Goal: Information Seeking & Learning: Learn about a topic

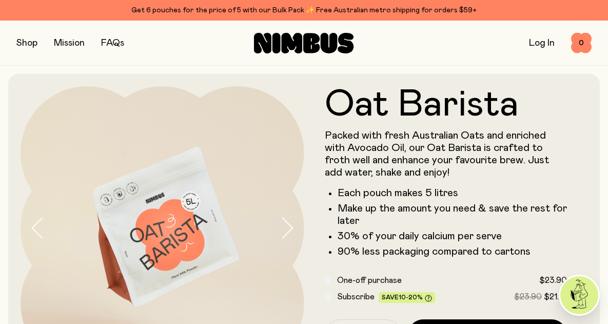
click at [26, 45] on button "button" at bounding box center [26, 43] width 21 height 14
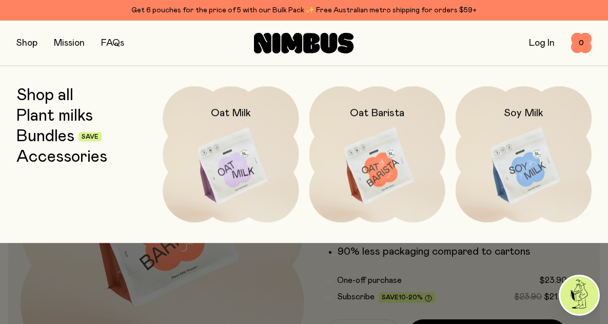
click at [52, 158] on link "Accessories" at bounding box center [61, 157] width 91 height 18
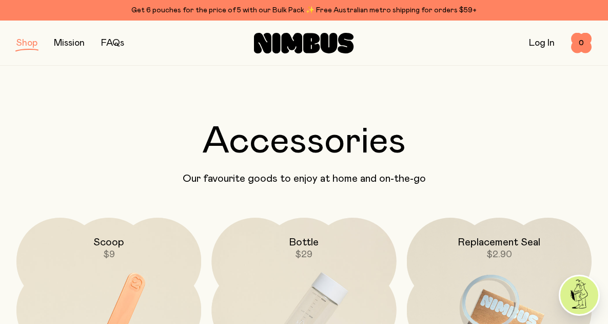
click at [24, 43] on button "button" at bounding box center [26, 43] width 21 height 14
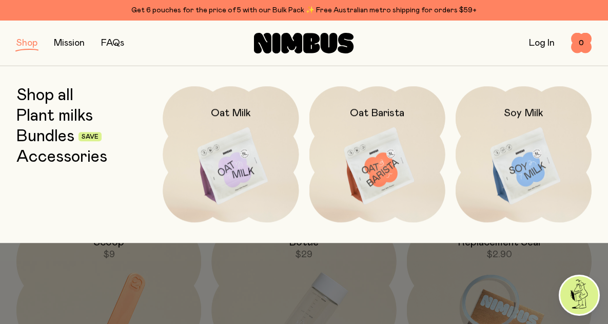
click at [37, 138] on link "Bundles" at bounding box center [45, 136] width 58 height 18
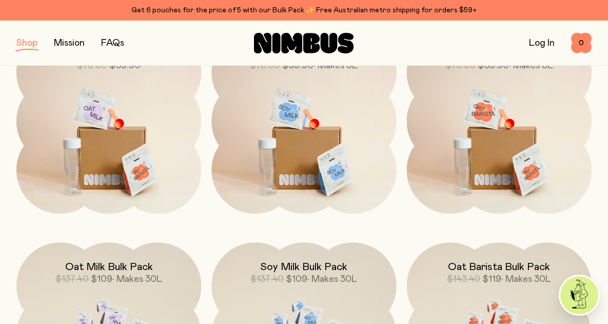
scroll to position [136, 0]
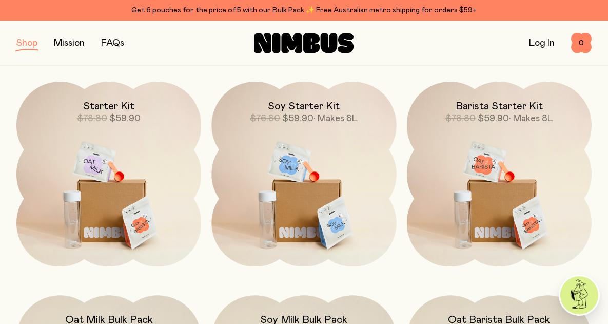
click at [510, 185] on img at bounding box center [499, 190] width 185 height 217
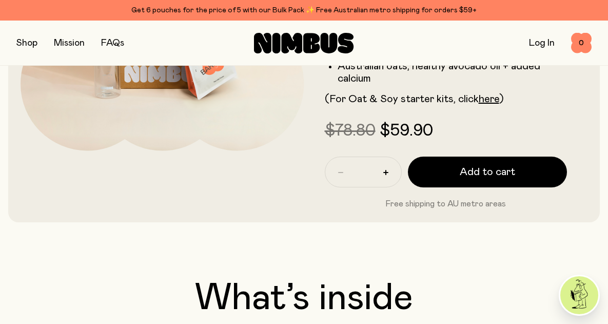
scroll to position [220, 0]
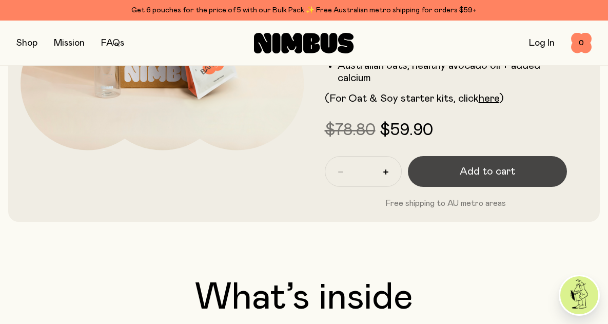
click at [474, 172] on span "Add to cart" at bounding box center [487, 171] width 55 height 14
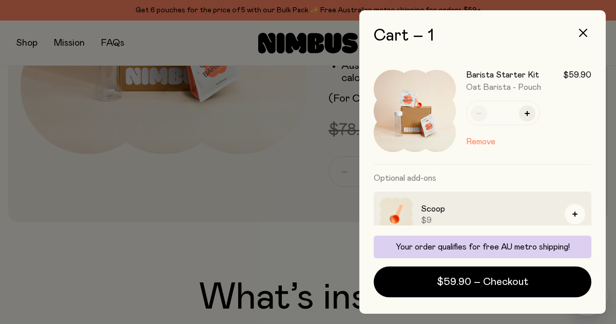
scroll to position [110, 0]
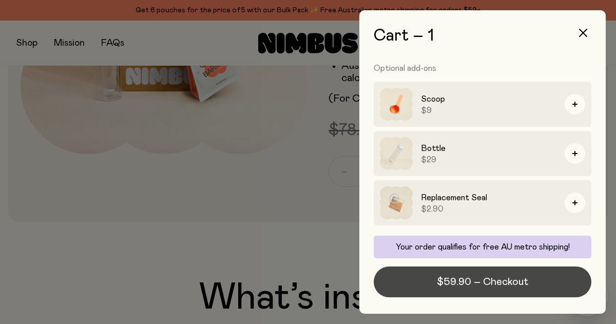
click at [496, 289] on button "$59.90 – Checkout" at bounding box center [483, 281] width 218 height 31
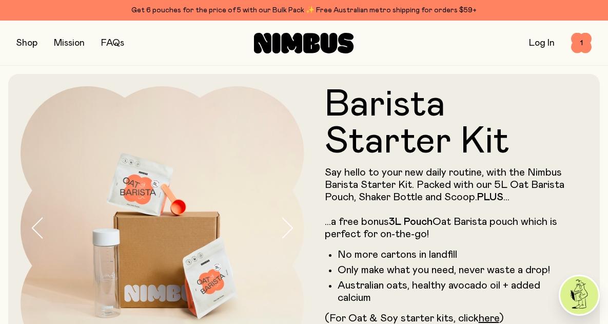
click at [29, 49] on button "button" at bounding box center [26, 43] width 21 height 14
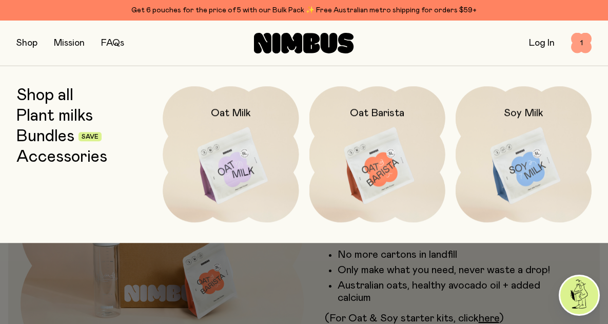
click at [578, 42] on span "1" at bounding box center [581, 43] width 21 height 21
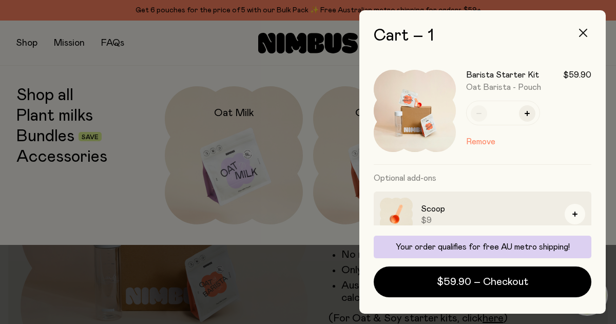
click at [586, 32] on icon "button" at bounding box center [583, 33] width 8 height 8
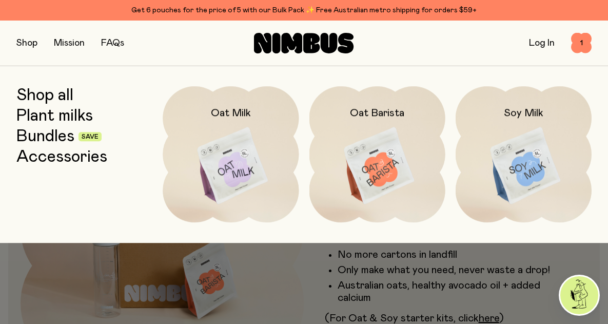
click at [345, 277] on div at bounding box center [304, 265] width 608 height 45
click at [460, 280] on div at bounding box center [304, 265] width 608 height 45
click at [44, 138] on link "Bundles" at bounding box center [45, 136] width 58 height 18
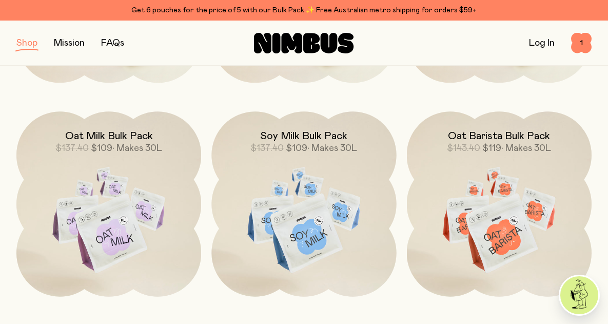
scroll to position [320, 0]
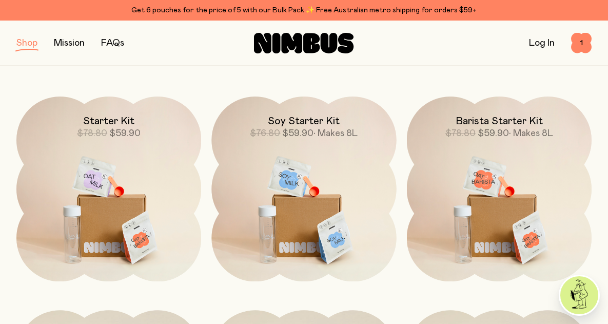
click at [491, 152] on img at bounding box center [499, 204] width 185 height 217
click at [491, 152] on img at bounding box center [499, 205] width 185 height 217
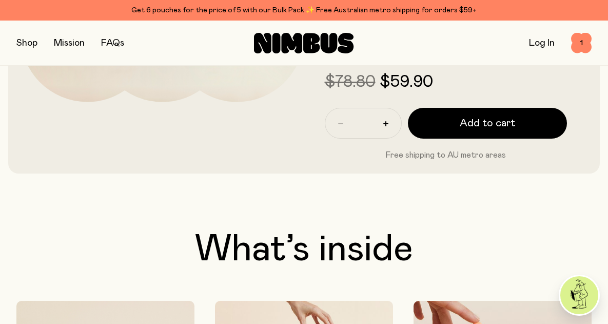
scroll to position [0, 0]
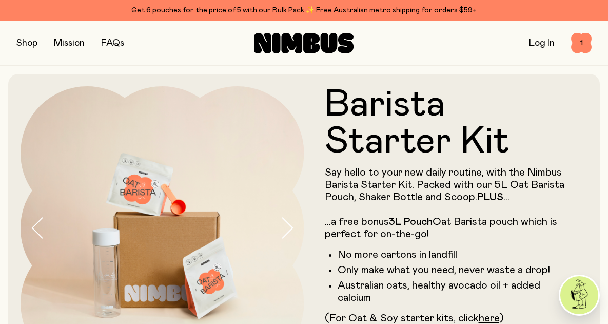
click at [293, 230] on icon "button" at bounding box center [287, 228] width 14 height 22
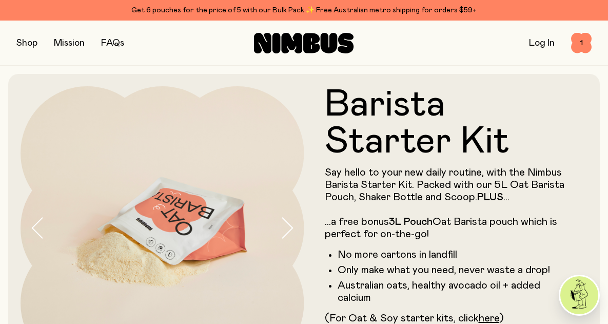
scroll to position [44, 0]
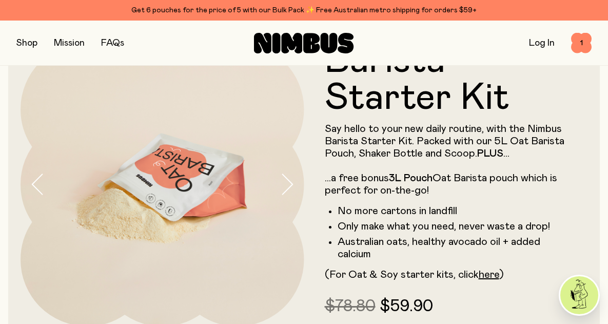
click at [32, 43] on button "button" at bounding box center [26, 43] width 21 height 14
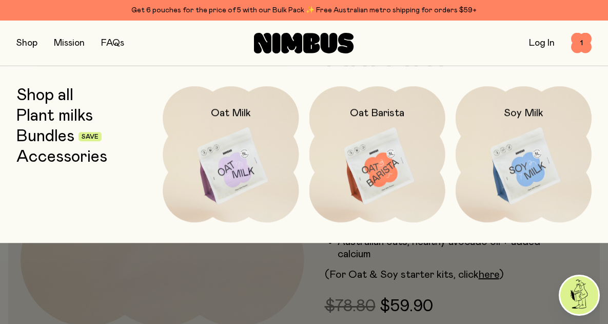
click at [372, 153] on img at bounding box center [377, 166] width 136 height 160
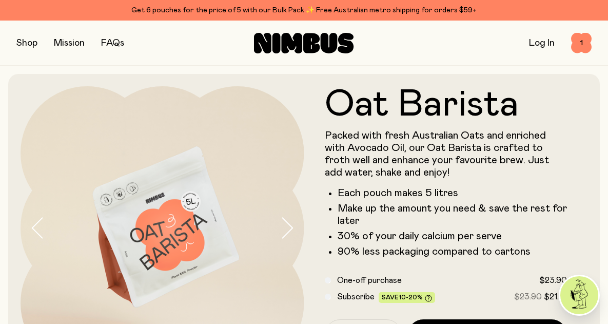
click at [21, 43] on button "button" at bounding box center [26, 43] width 21 height 14
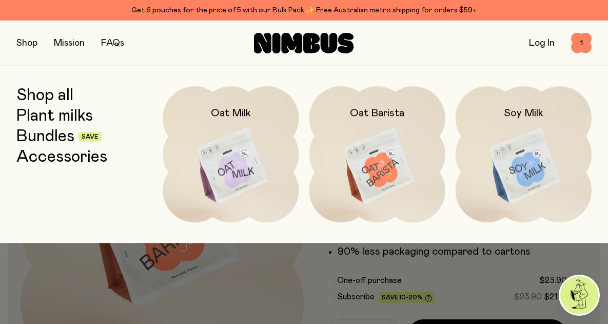
click at [397, 166] on img at bounding box center [377, 166] width 136 height 160
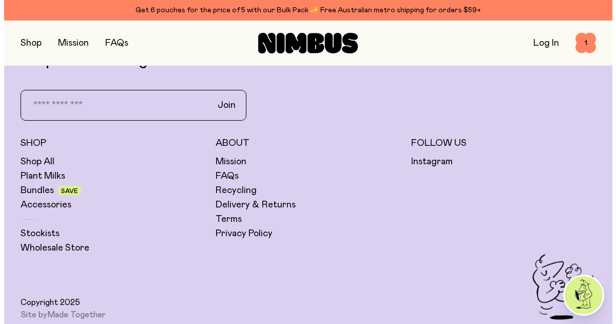
scroll to position [2457, 0]
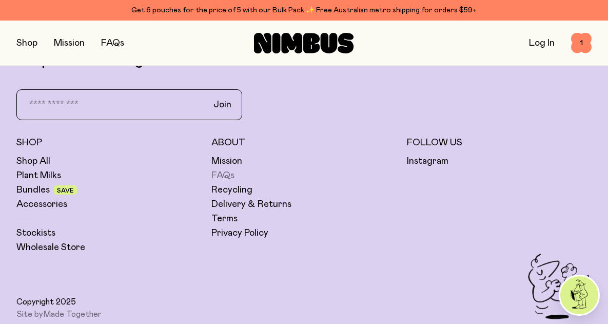
click at [225, 173] on link "FAQs" at bounding box center [222, 175] width 23 height 12
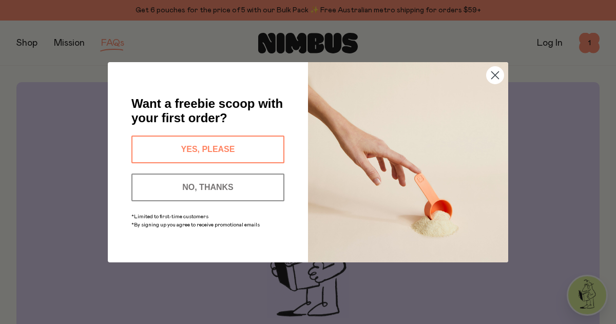
click at [242, 149] on button "YES, PLEASE" at bounding box center [207, 149] width 153 height 28
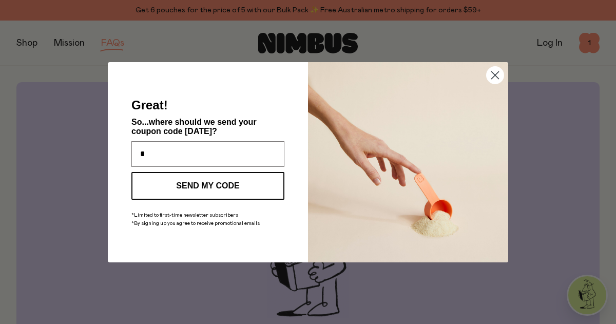
type input "**********"
click at [224, 184] on button "SEND MY CODE" at bounding box center [207, 186] width 153 height 28
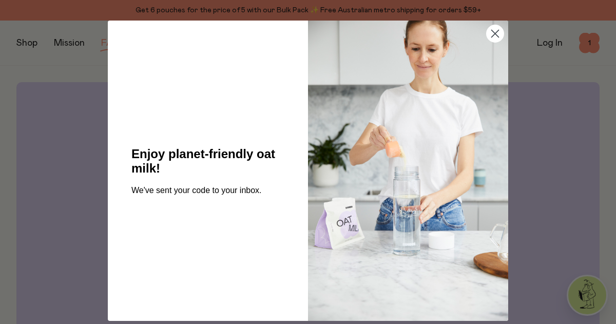
click at [492, 30] on icon "Close dialog" at bounding box center [495, 33] width 7 height 7
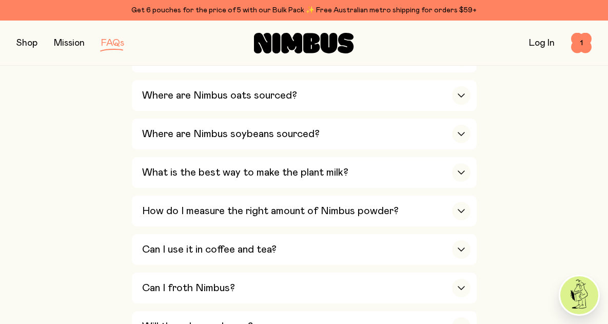
scroll to position [424, 0]
click at [373, 215] on div "How do I measure the right amount of Nimbus powder?" at bounding box center [306, 210] width 328 height 31
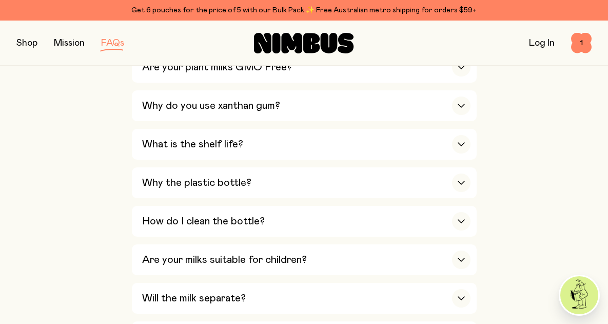
scroll to position [865, 0]
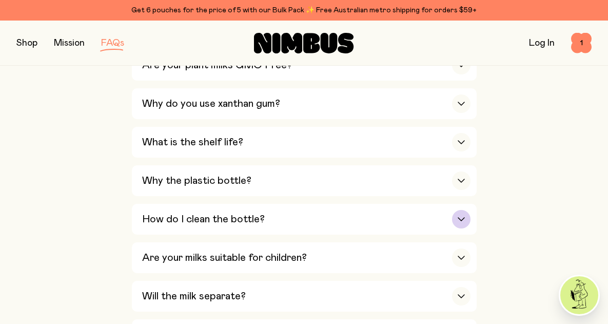
click at [350, 210] on div "How do I clean the bottle?" at bounding box center [306, 219] width 328 height 31
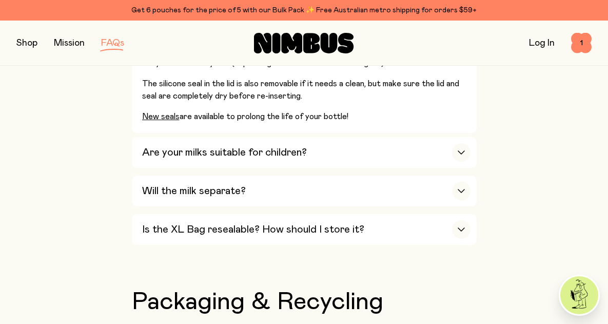
scroll to position [1081, 0]
click at [292, 191] on div "Will the milk separate?" at bounding box center [306, 190] width 328 height 31
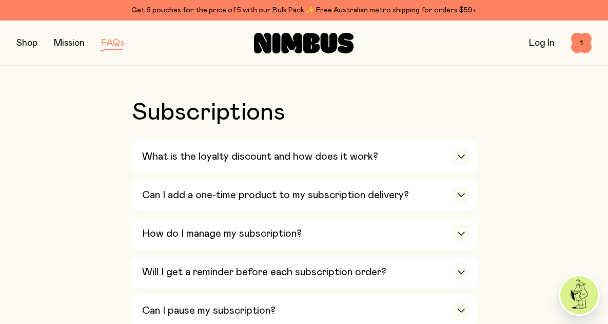
scroll to position [1360, 0]
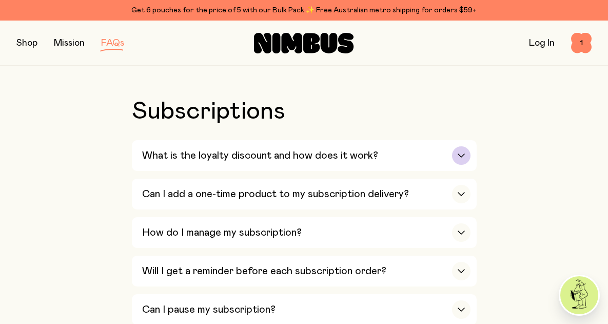
click at [283, 149] on h3 "What is the loyalty discount and how does it work?" at bounding box center [260, 155] width 236 height 12
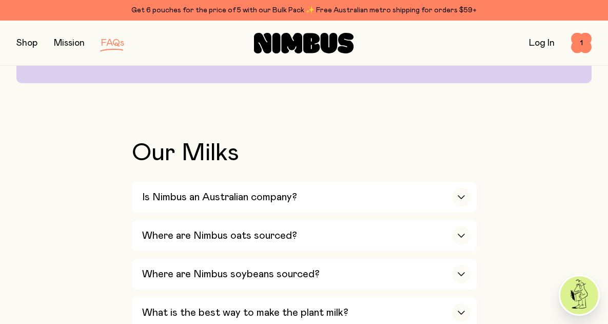
scroll to position [0, 0]
